Goal: Find specific page/section

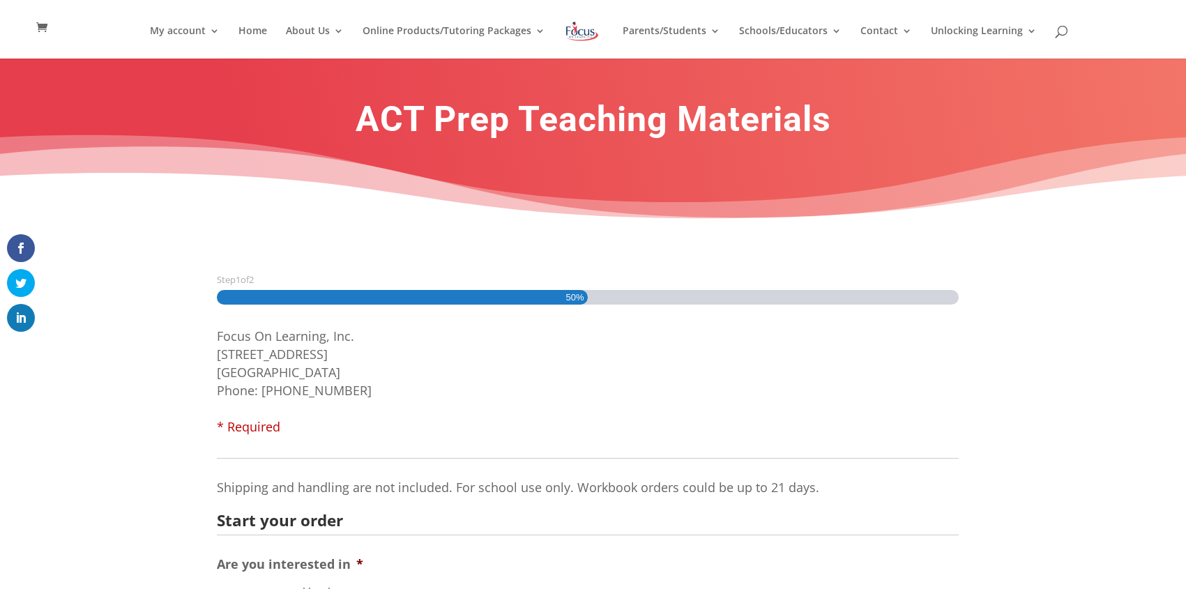
click at [588, 26] on img at bounding box center [582, 31] width 36 height 25
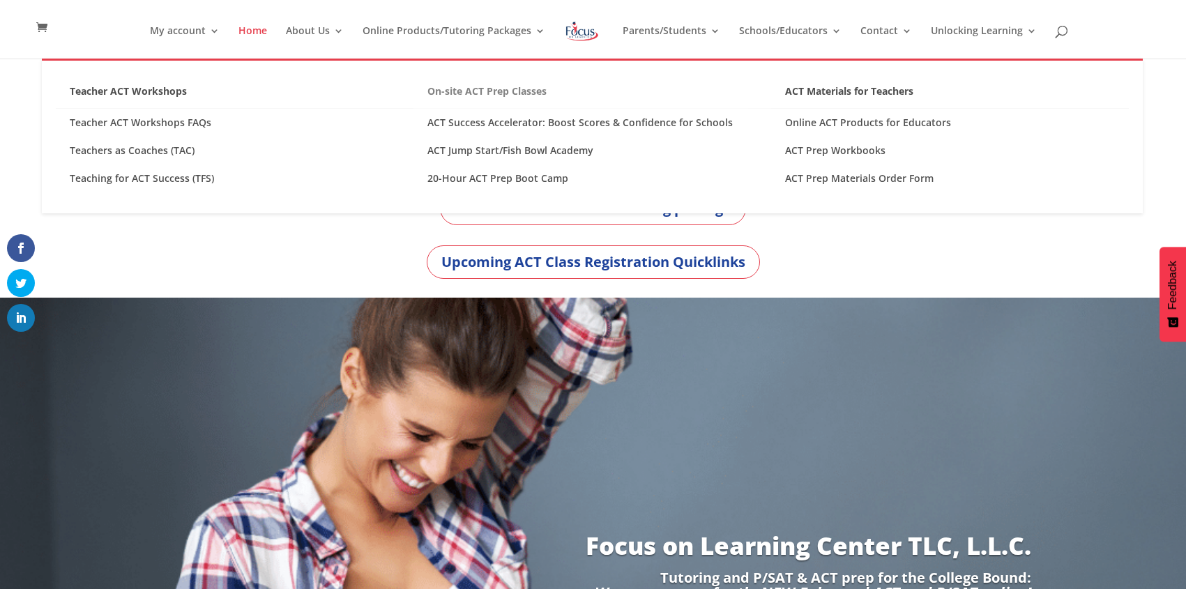
click at [509, 88] on link "On-site ACT Prep Classes" at bounding box center [592, 95] width 358 height 27
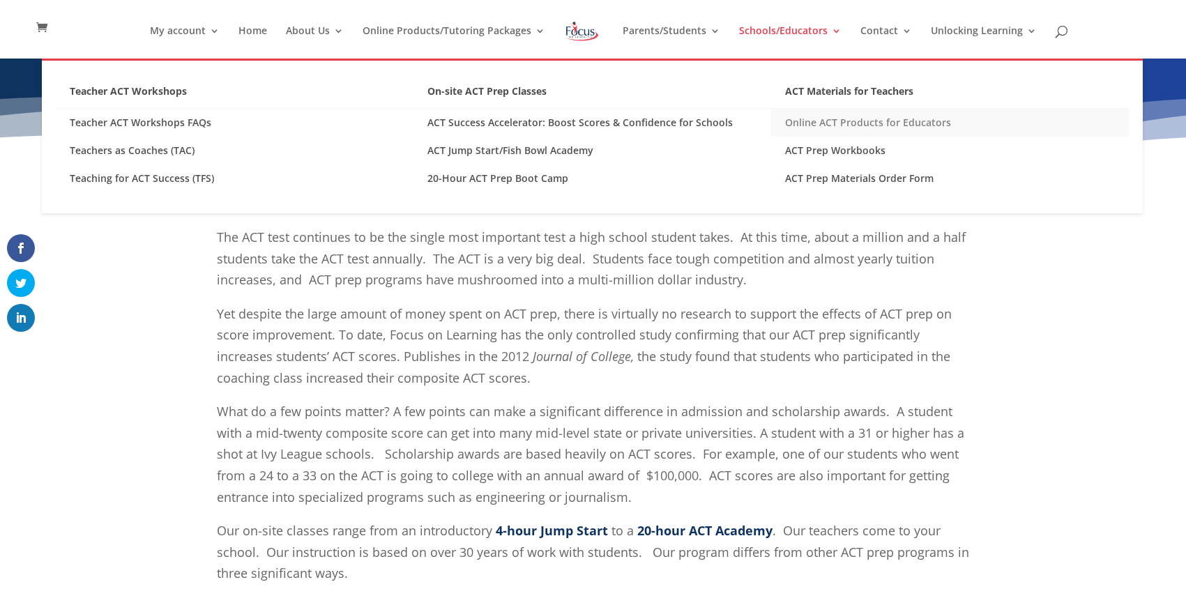
click at [843, 127] on link "Online ACT Products for Educators" at bounding box center [950, 123] width 358 height 28
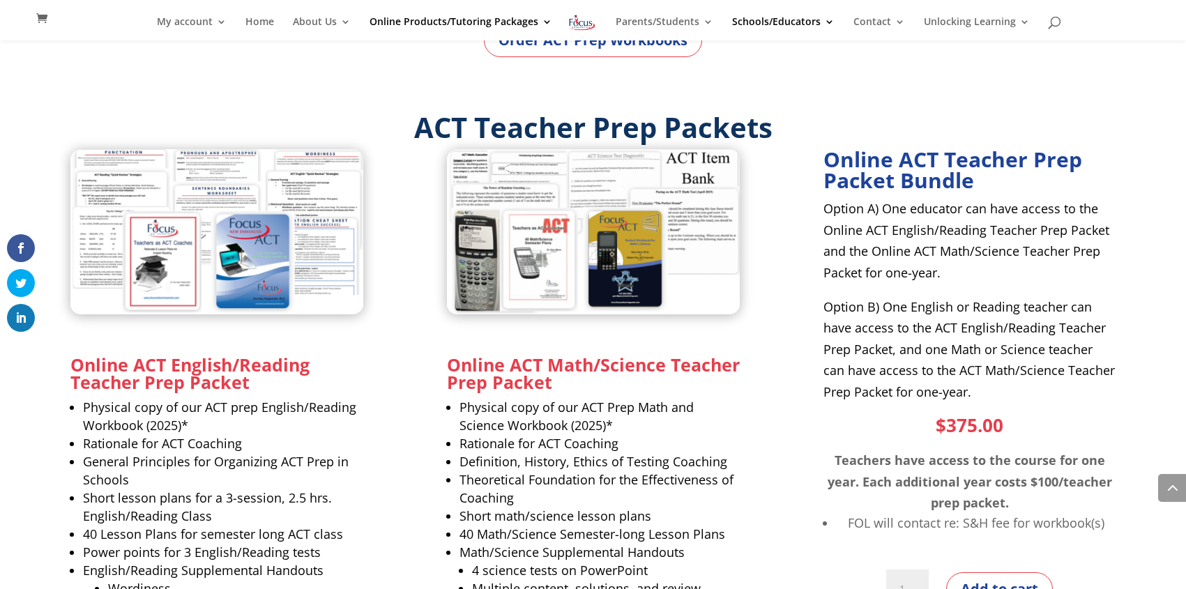
scroll to position [822, 0]
